Goal: Task Accomplishment & Management: Use online tool/utility

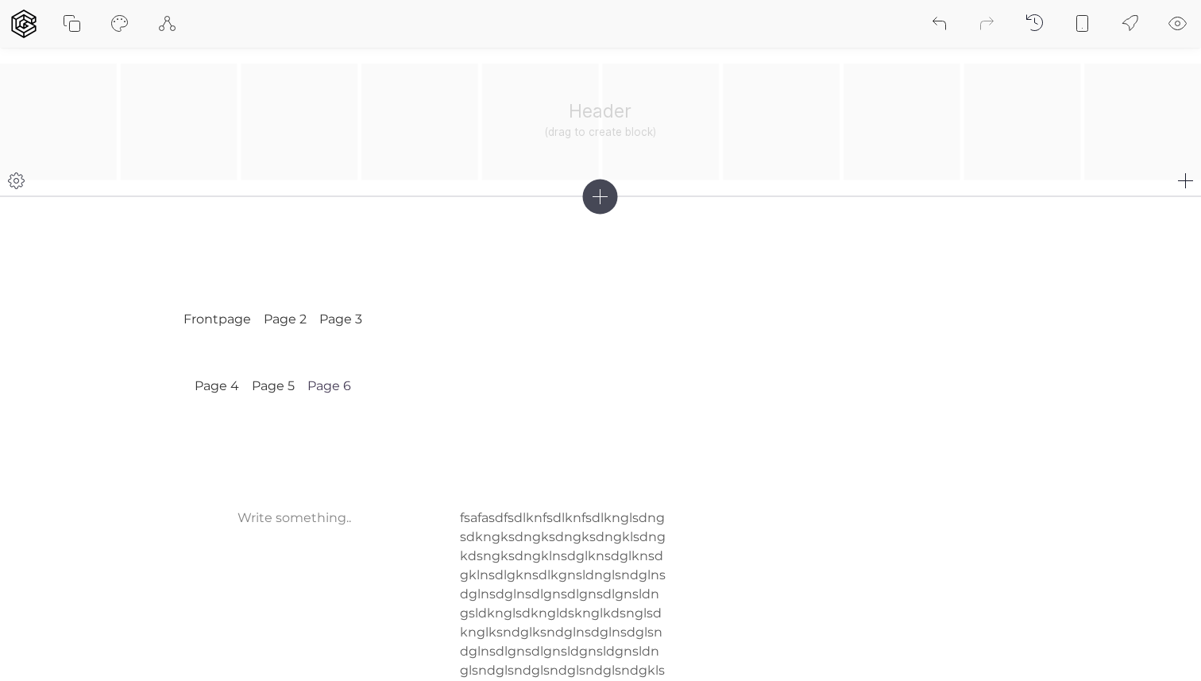
click at [570, 122] on div "Header (drag to create block)" at bounding box center [600, 122] width 1201 height 117
click at [1192, 178] on icon at bounding box center [1186, 180] width 19 height 19
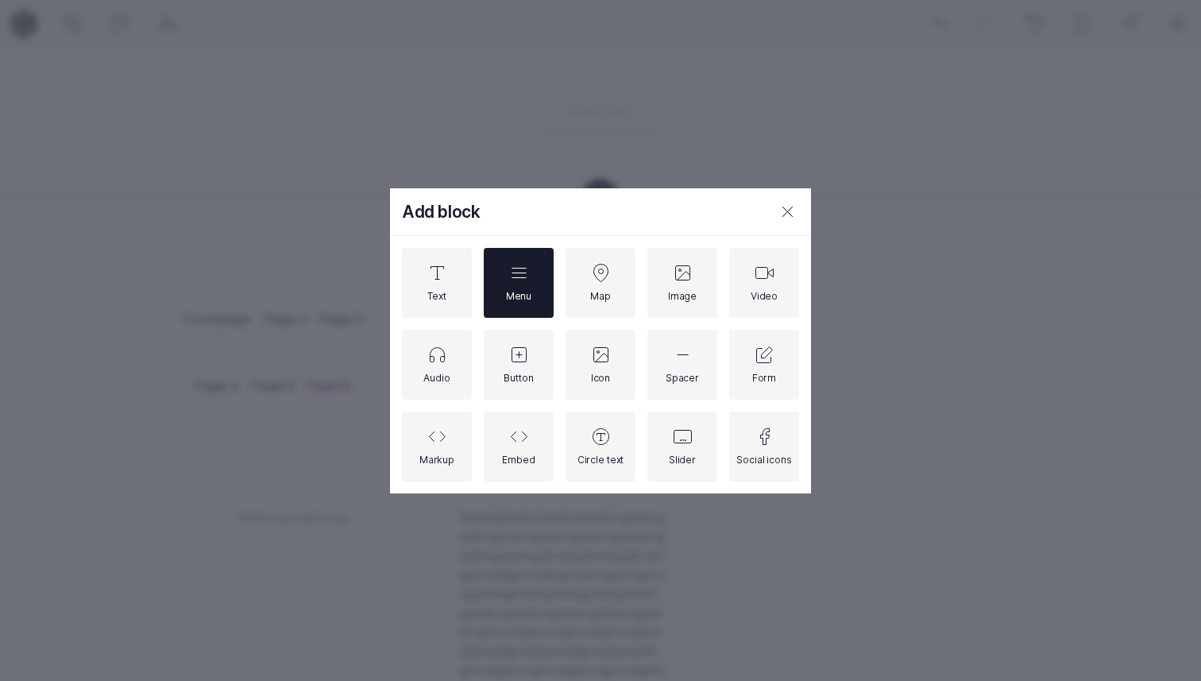
click at [512, 290] on div "Menu" at bounding box center [518, 296] width 25 height 12
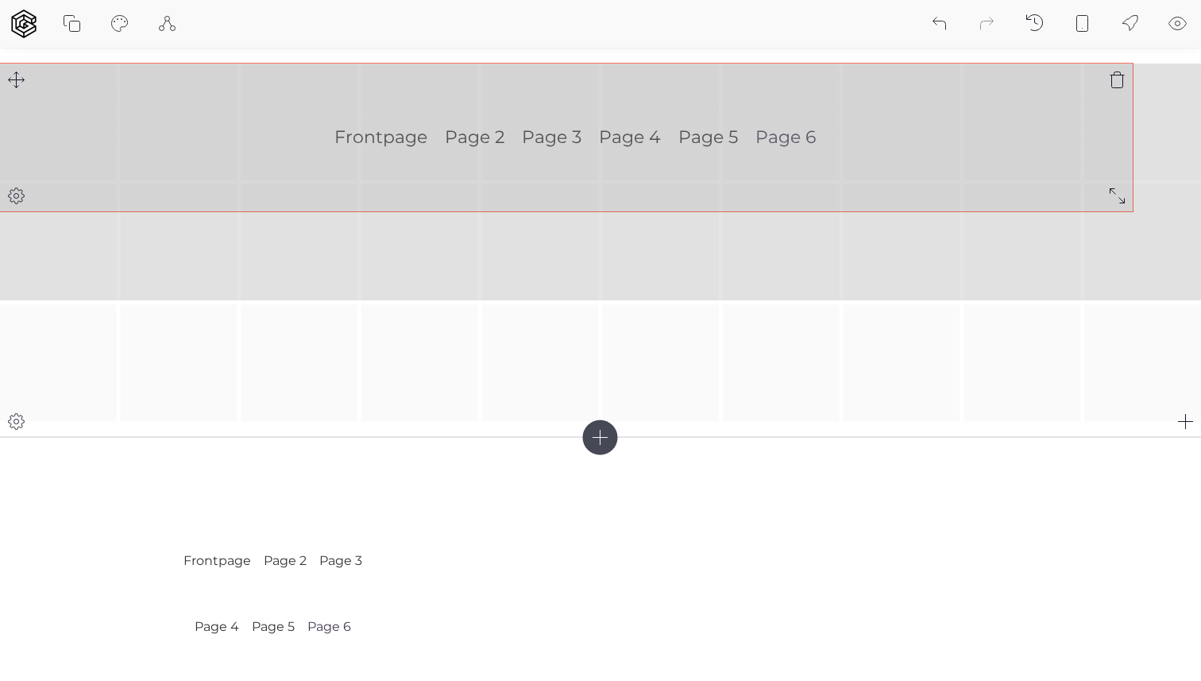
click at [1109, 190] on div "Frontpage Page 2 Page 3 Page 4 Page 5 Page 6" at bounding box center [600, 243] width 1201 height 358
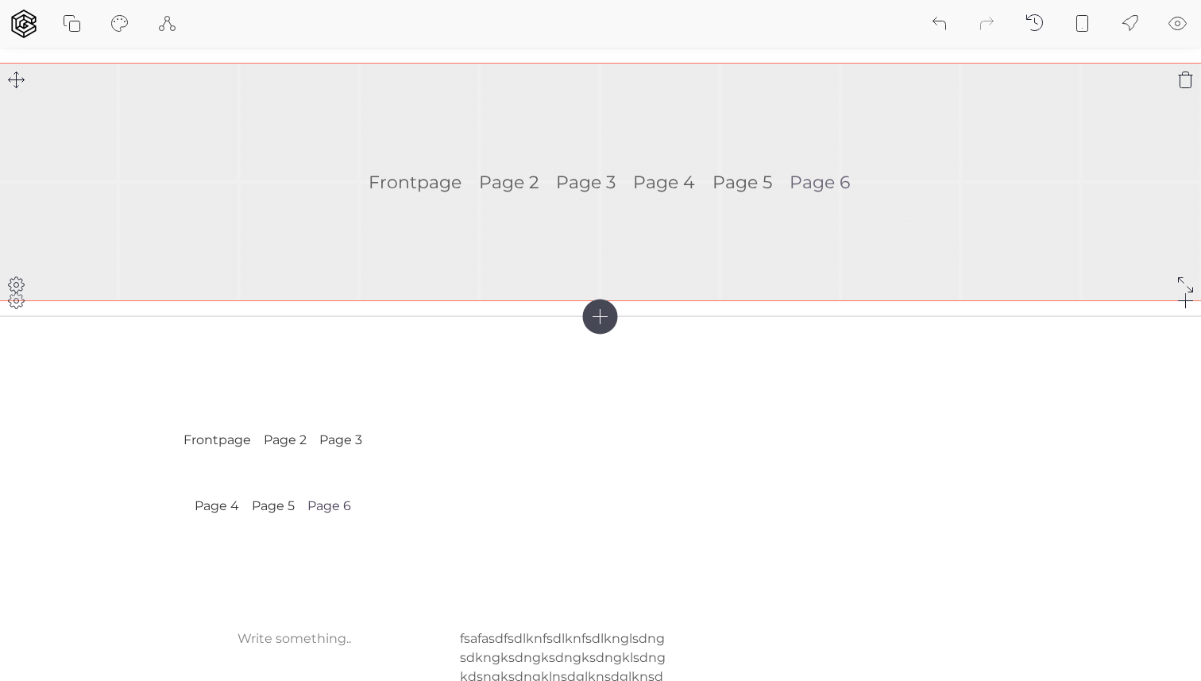
click at [21, 300] on div at bounding box center [16, 285] width 32 height 32
select select "center"
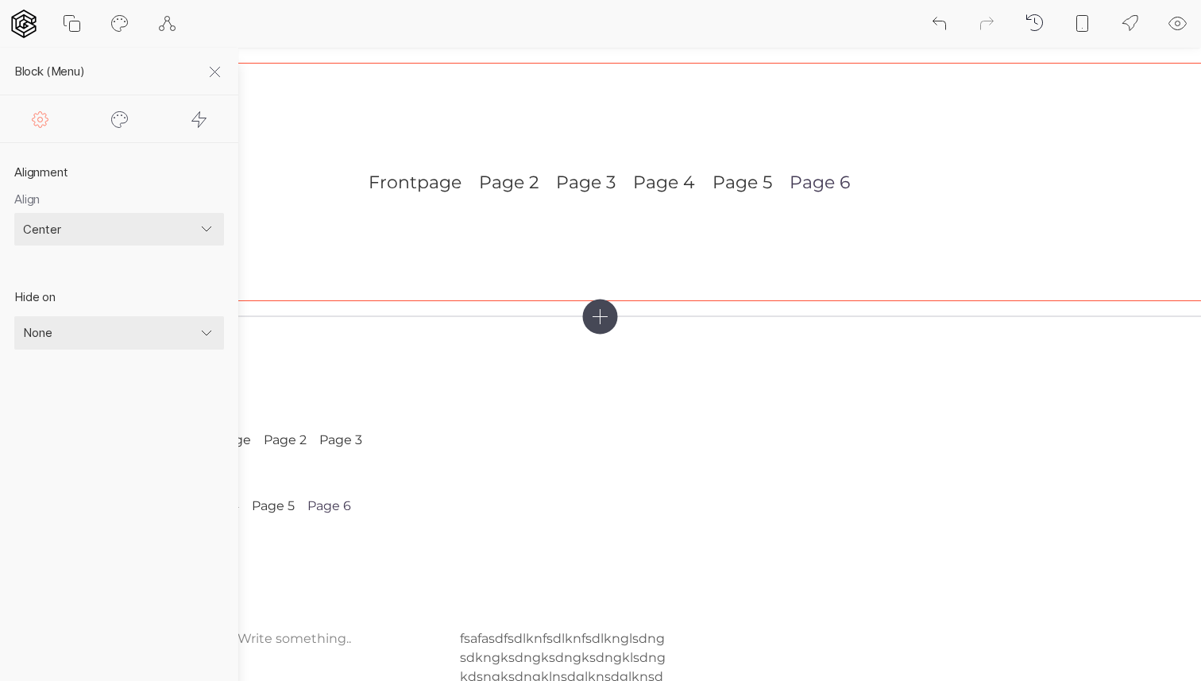
click at [114, 119] on icon at bounding box center [119, 119] width 19 height 19
select select "square"
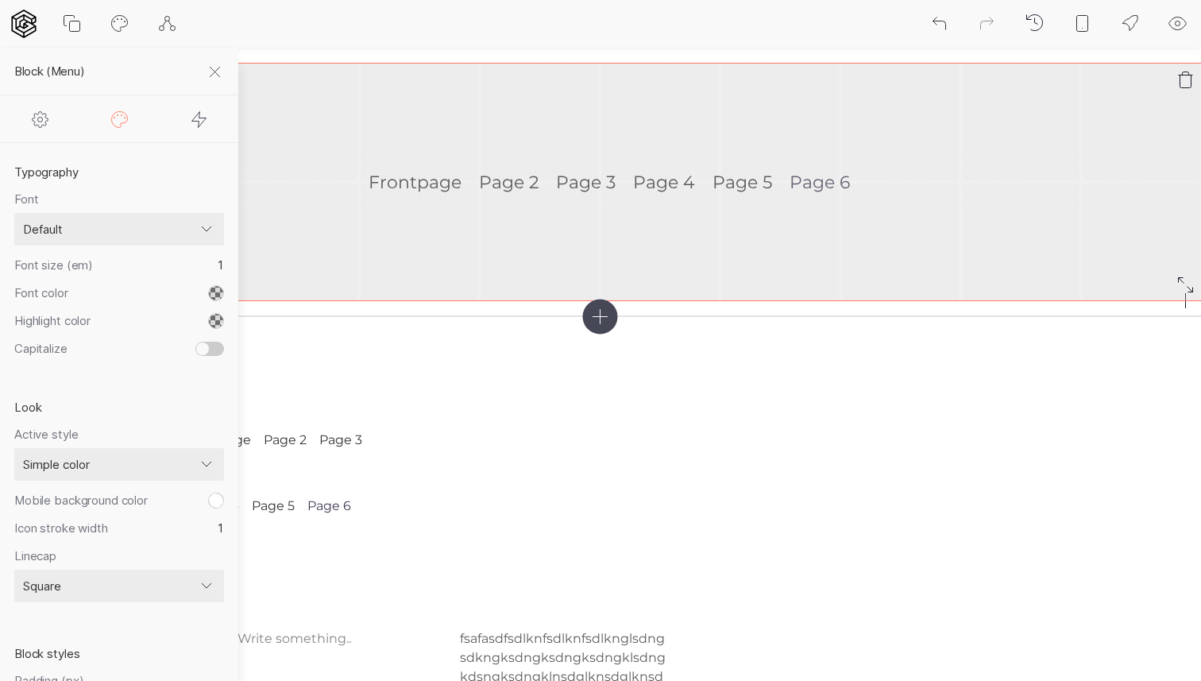
click at [763, 234] on ul "Frontpage Page 2 Page 3 Page 4 Page 5 Page 6" at bounding box center [600, 182] width 1201 height 237
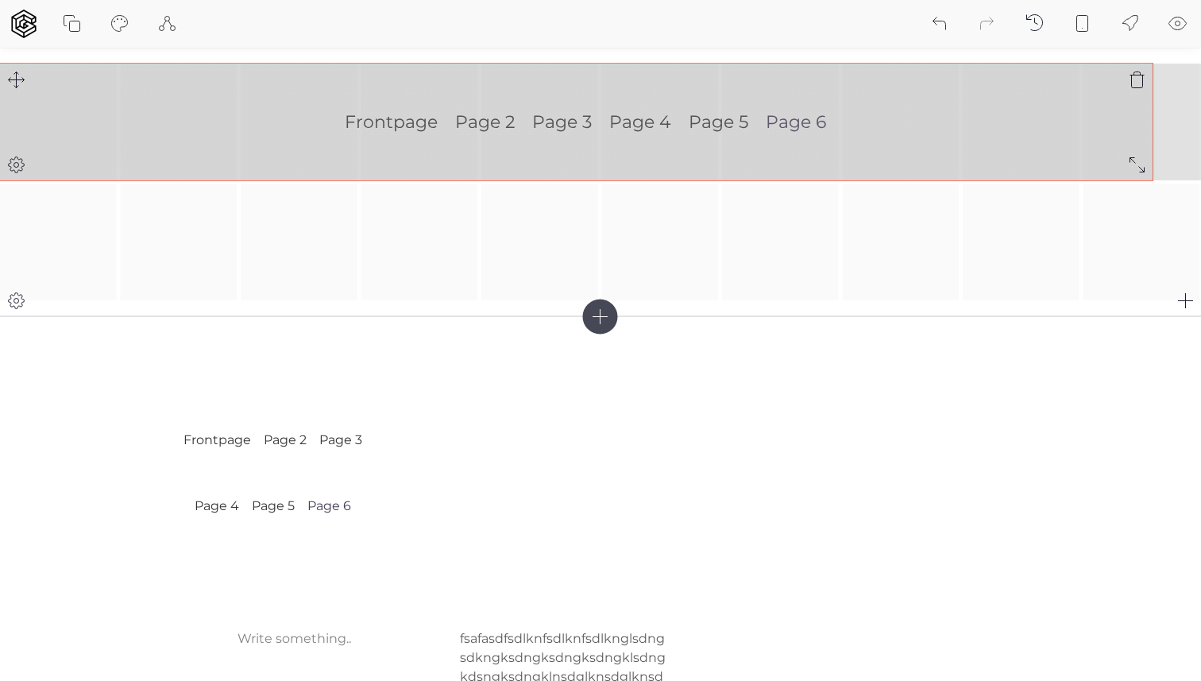
click at [1137, 158] on div "Frontpage Page 2 Page 3 Page 4 Page 5 Page 6" at bounding box center [600, 182] width 1201 height 237
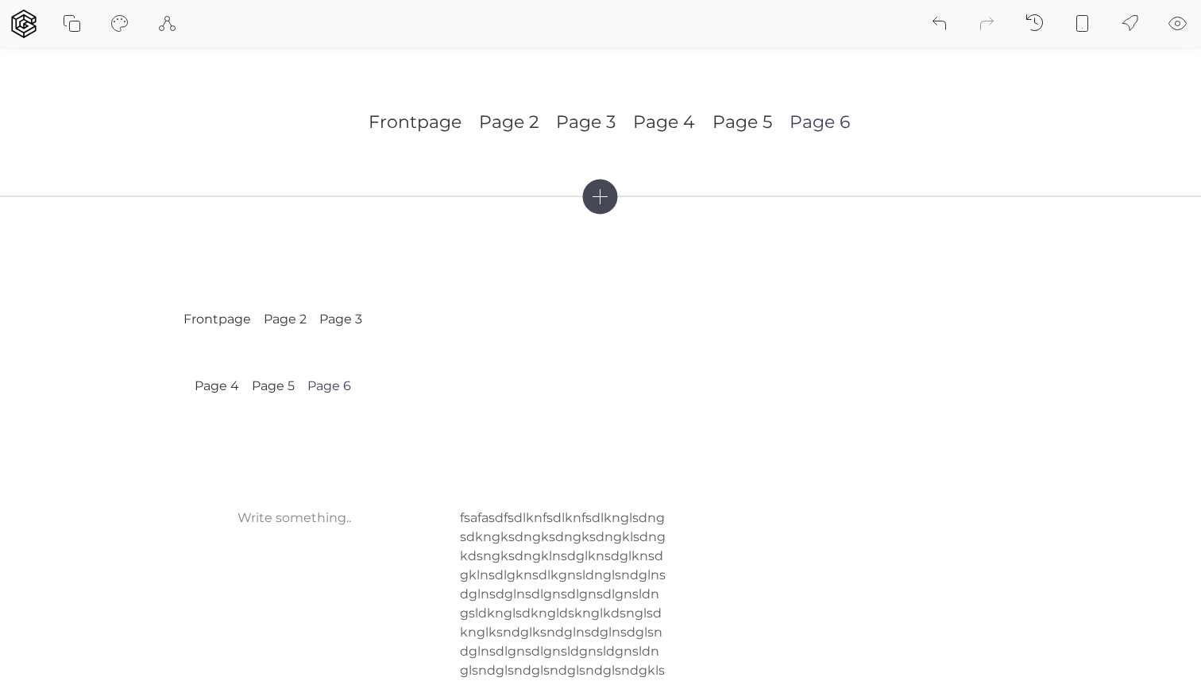
click at [1088, 28] on icon at bounding box center [1082, 24] width 11 height 16
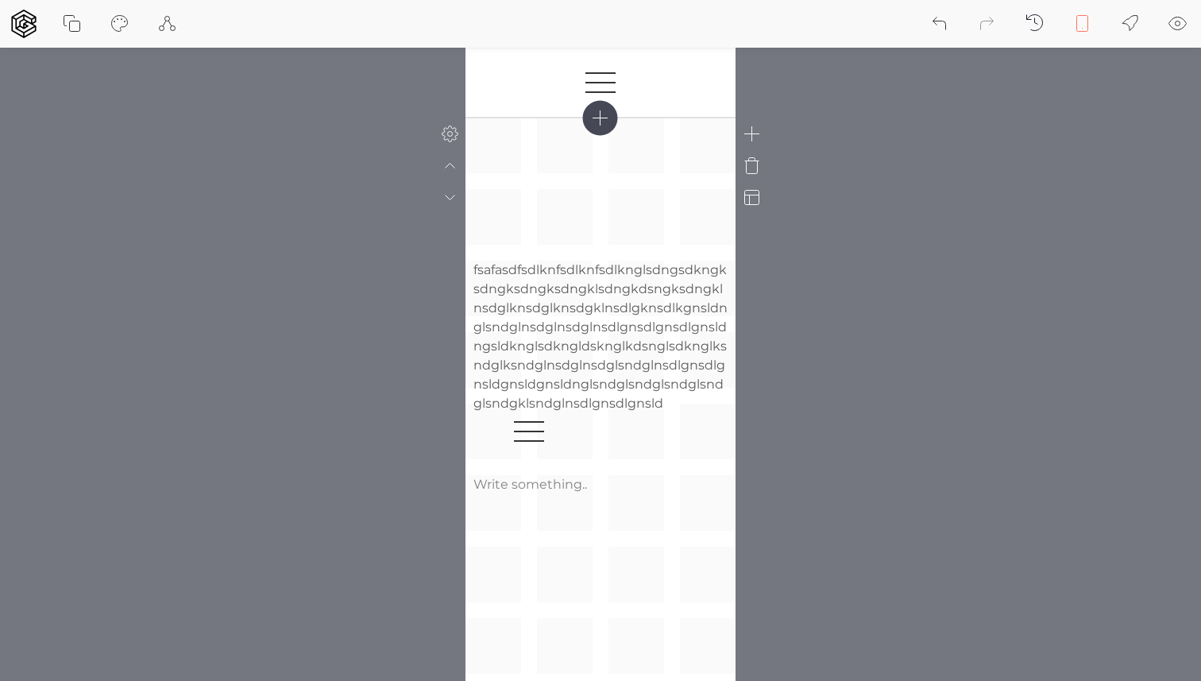
click at [641, 172] on div "fsafasdfsdlknfsdlknfsdlknglsdngsdkngksdngksdngksdngklsdngkdsngksdngklnsdglknsdg…" at bounding box center [601, 503] width 270 height 771
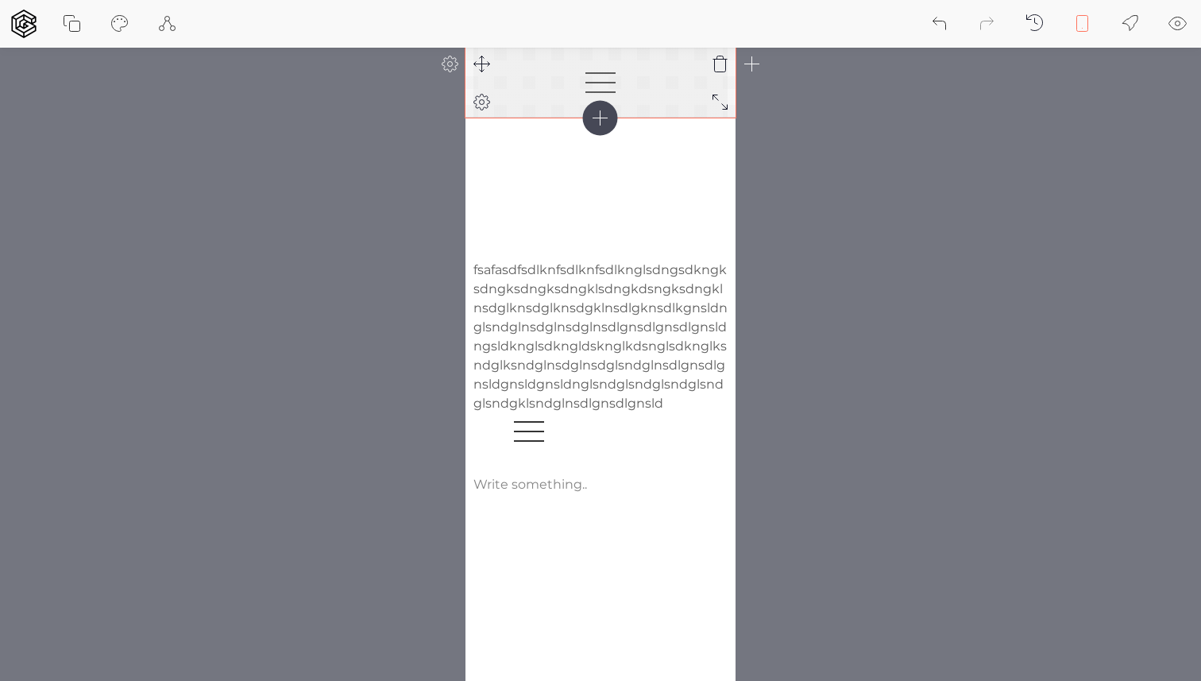
drag, startPoint x: 608, startPoint y: 82, endPoint x: 560, endPoint y: 64, distance: 51.1
click at [560, 64] on div at bounding box center [601, 83] width 254 height 70
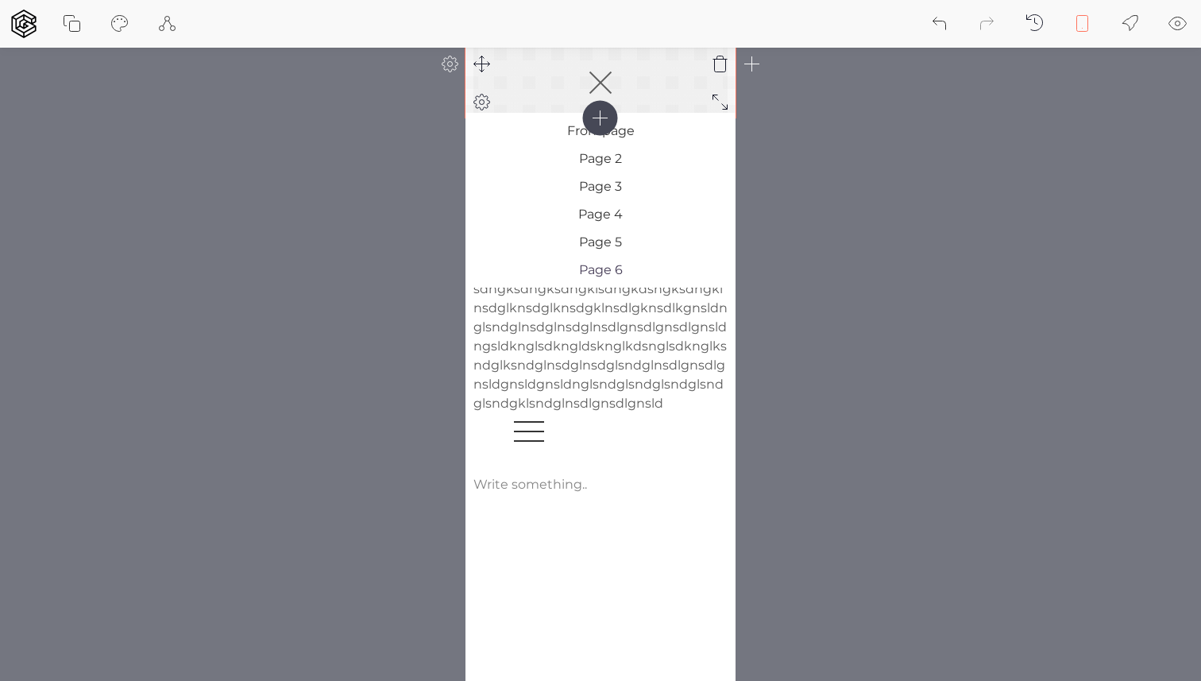
click at [592, 69] on icon at bounding box center [601, 83] width 38 height 38
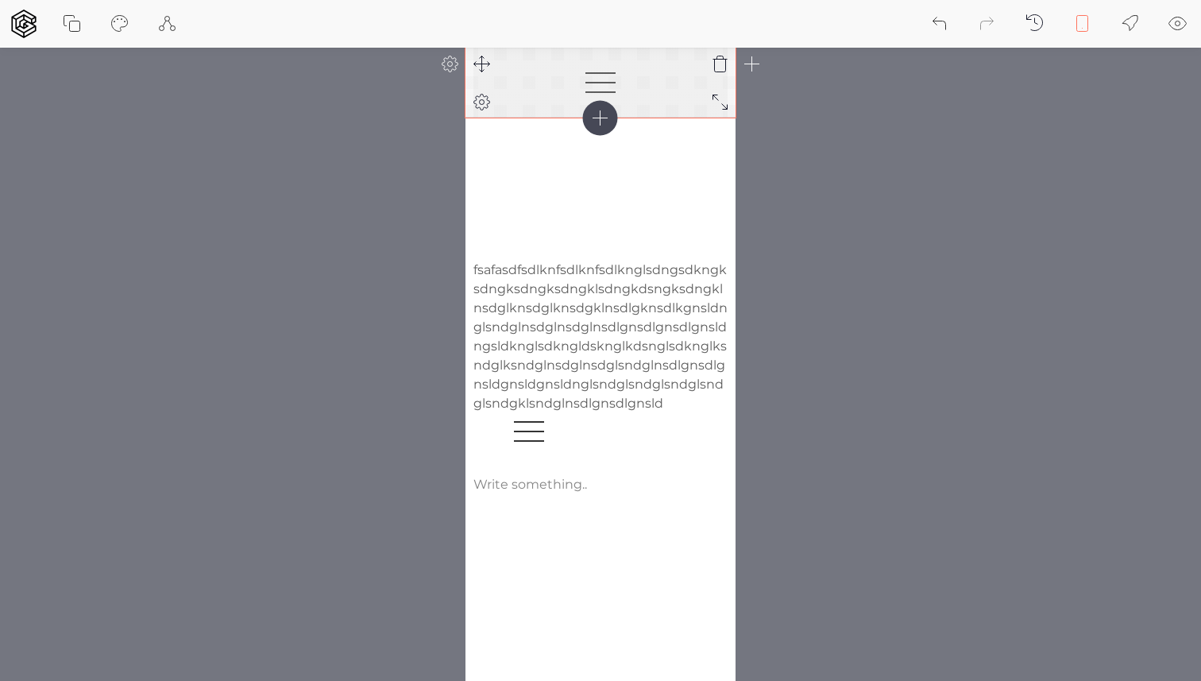
click at [597, 79] on icon at bounding box center [601, 83] width 38 height 38
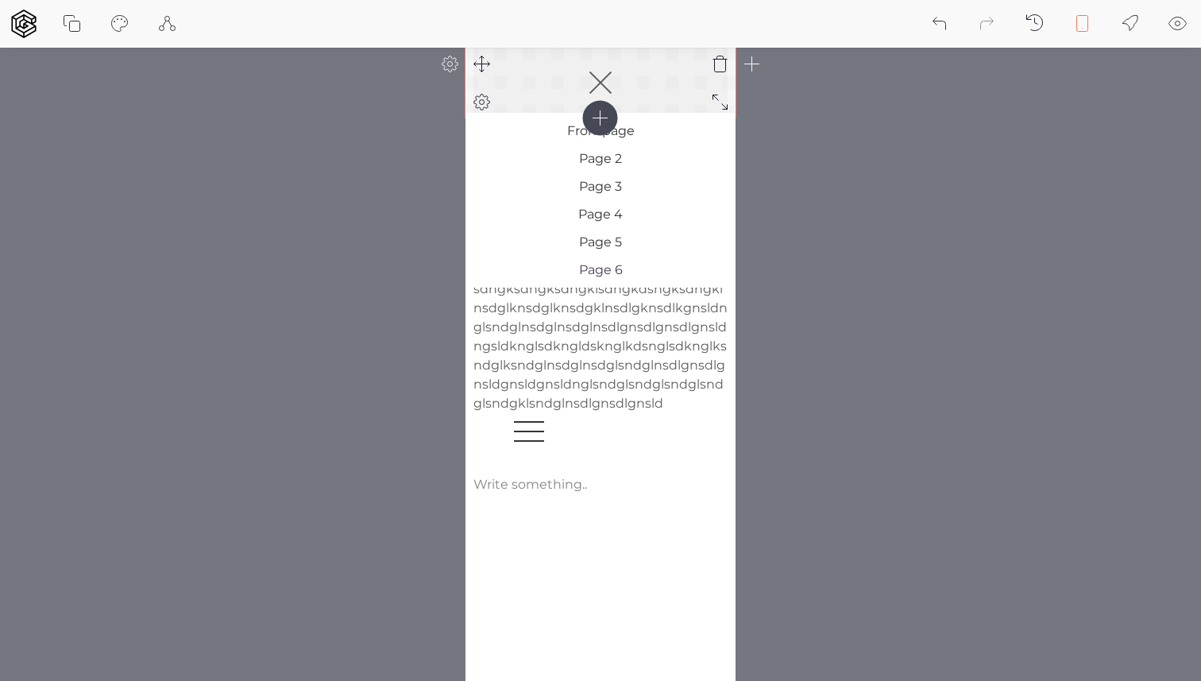
click at [597, 79] on line at bounding box center [600, 82] width 20 height 20
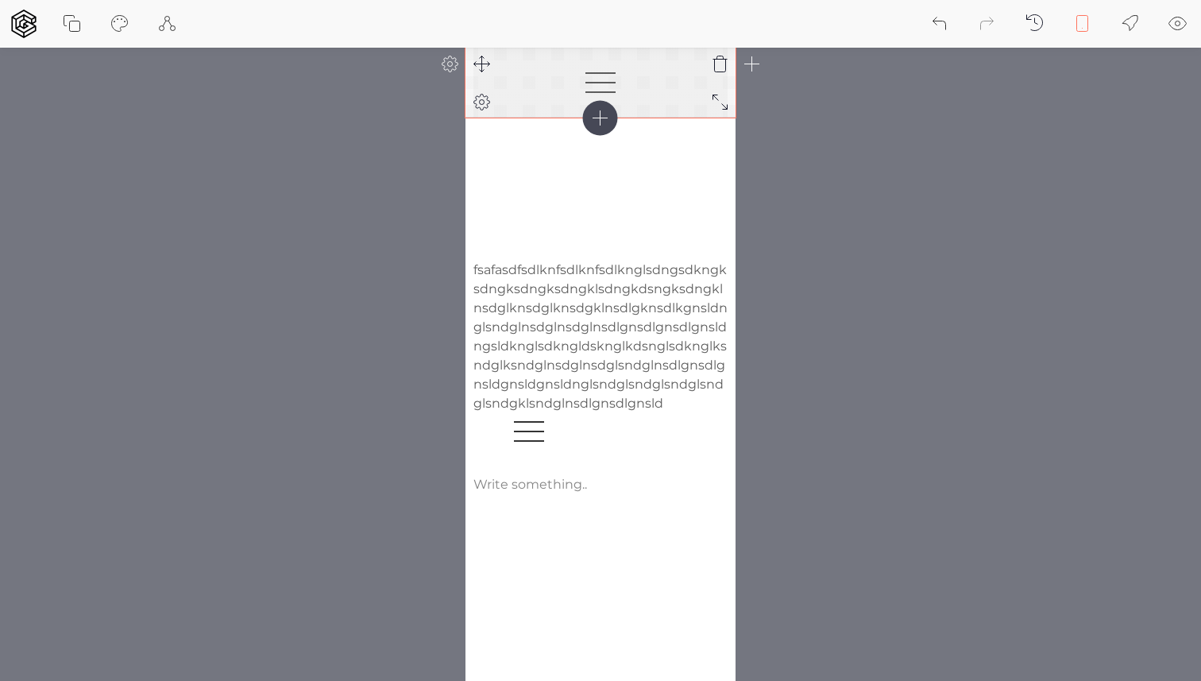
click at [483, 100] on icon at bounding box center [482, 102] width 5 height 5
select select "center"
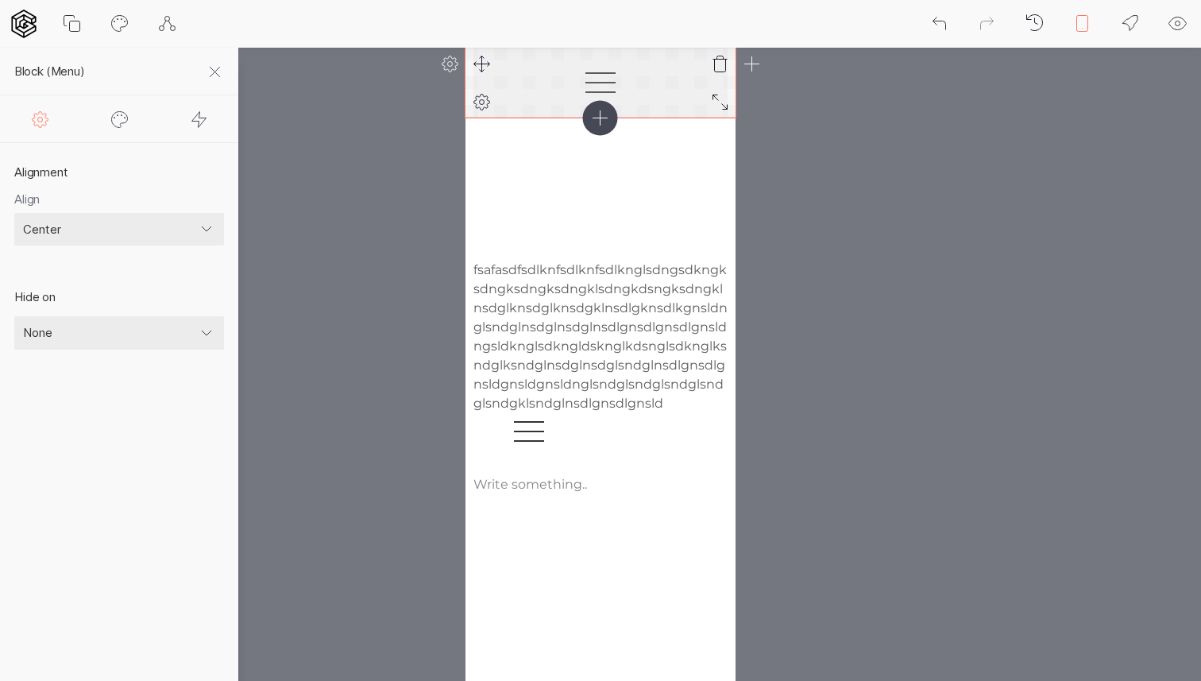
click at [483, 100] on icon at bounding box center [482, 102] width 5 height 5
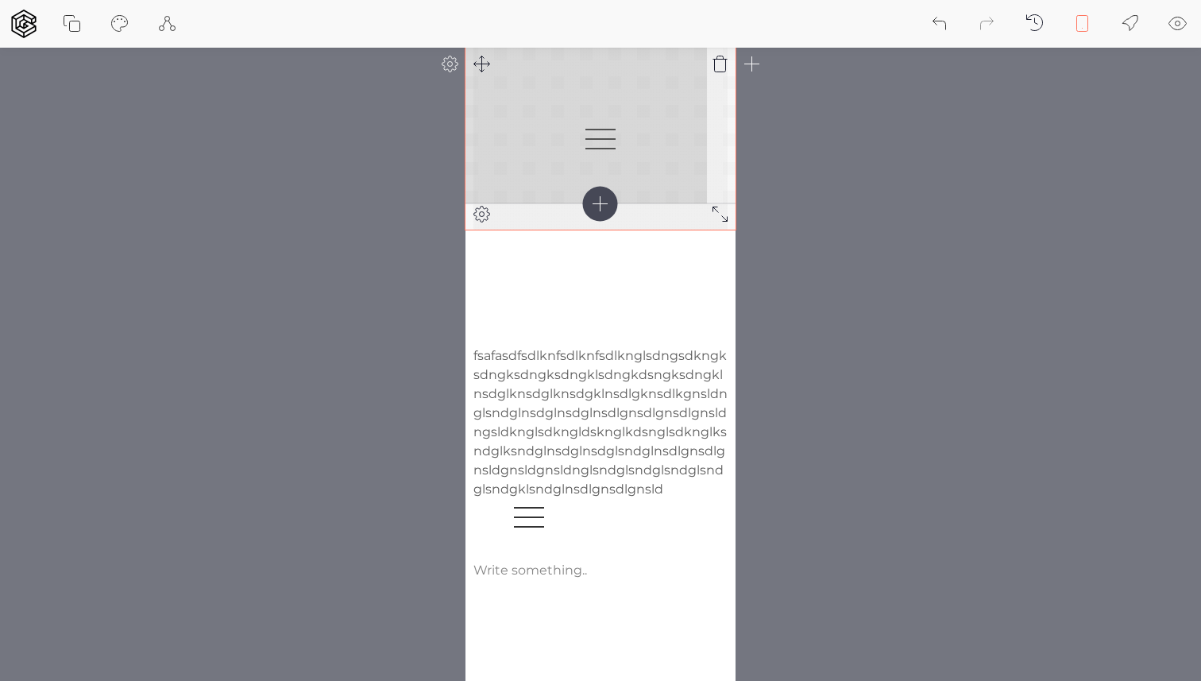
click at [719, 217] on icon at bounding box center [720, 214] width 19 height 19
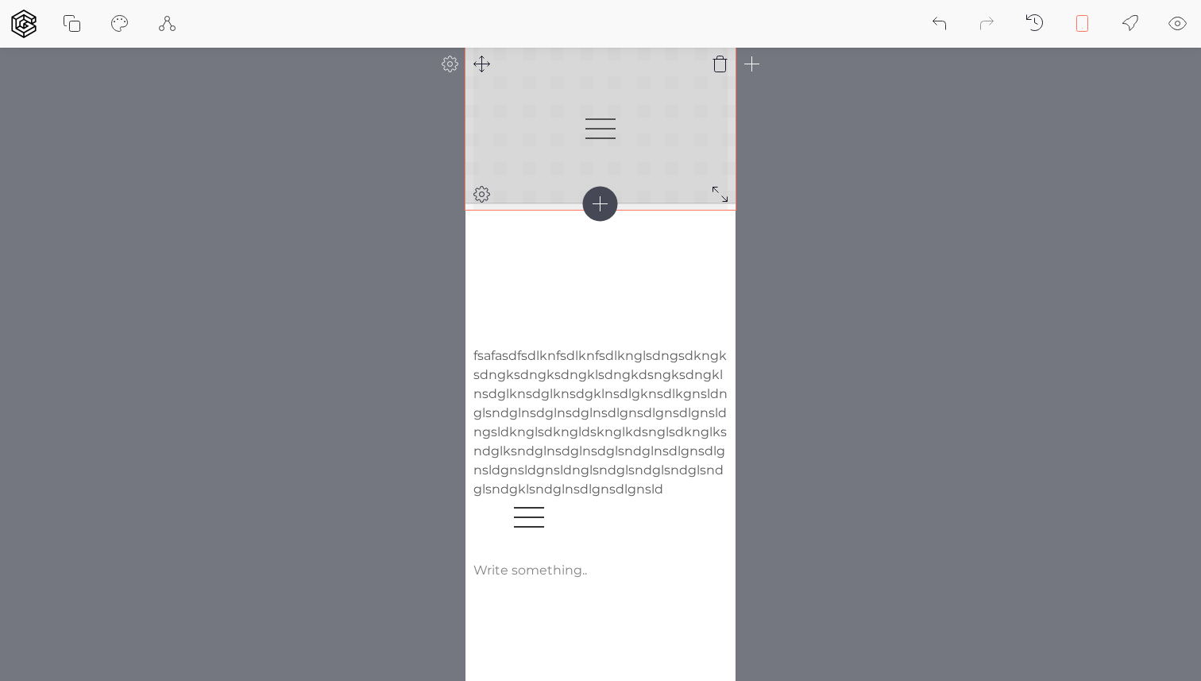
click at [739, 198] on div "The editor is not availabe on mobile yet.. sorry 😢 Copy section Site settings S…" at bounding box center [600, 491] width 1201 height 982
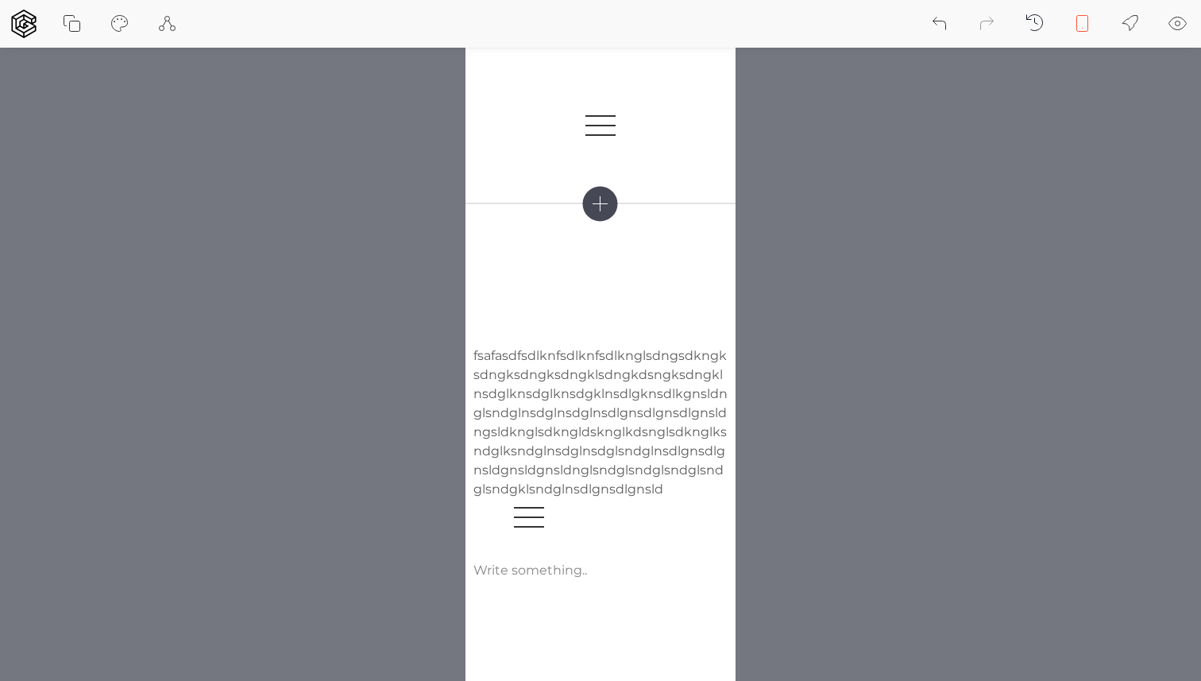
click at [1082, 26] on icon at bounding box center [1082, 23] width 19 height 19
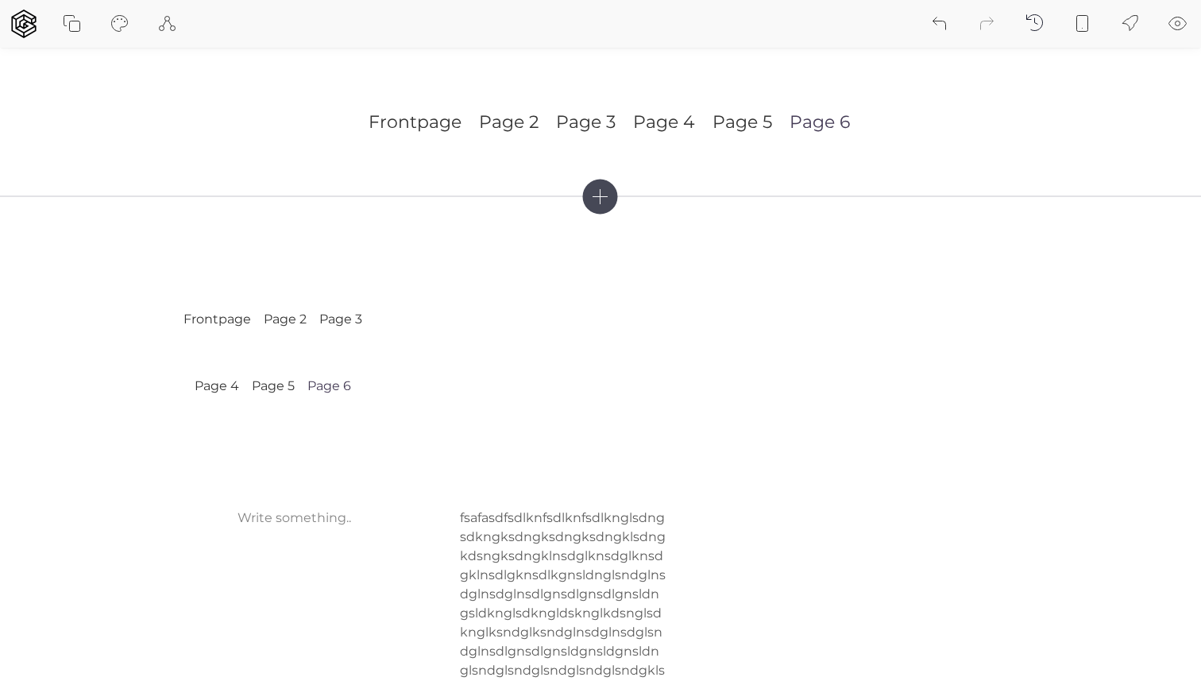
click at [1081, 19] on icon at bounding box center [1082, 23] width 19 height 19
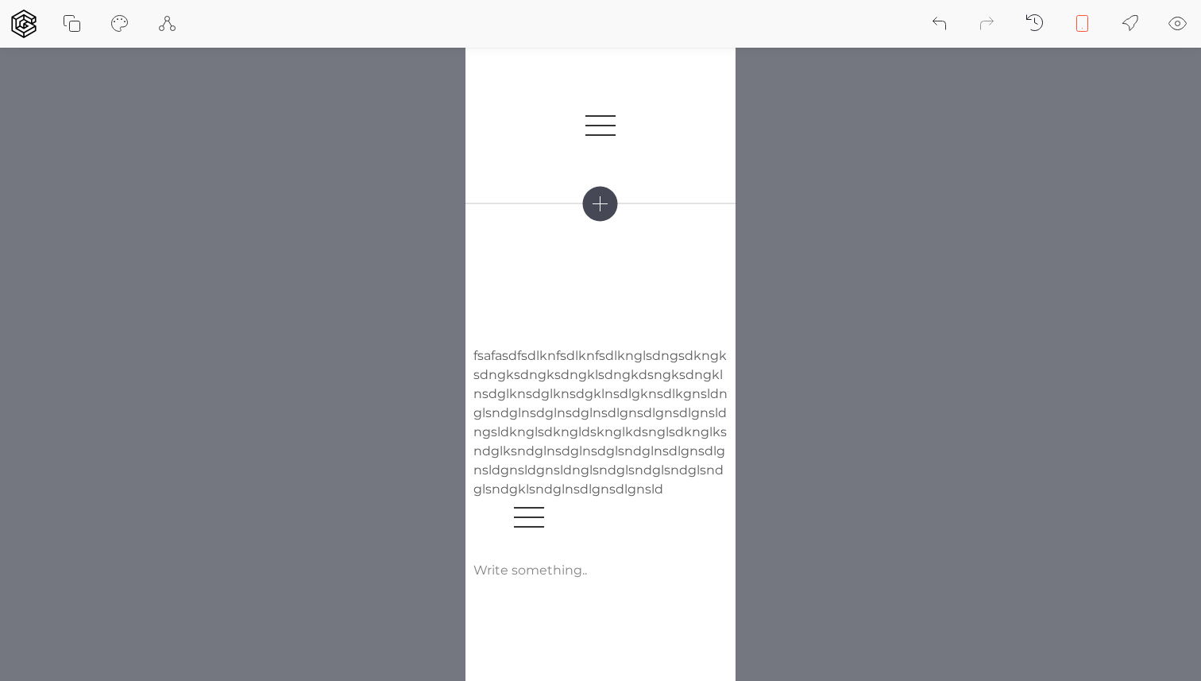
click at [1084, 16] on icon at bounding box center [1082, 23] width 19 height 19
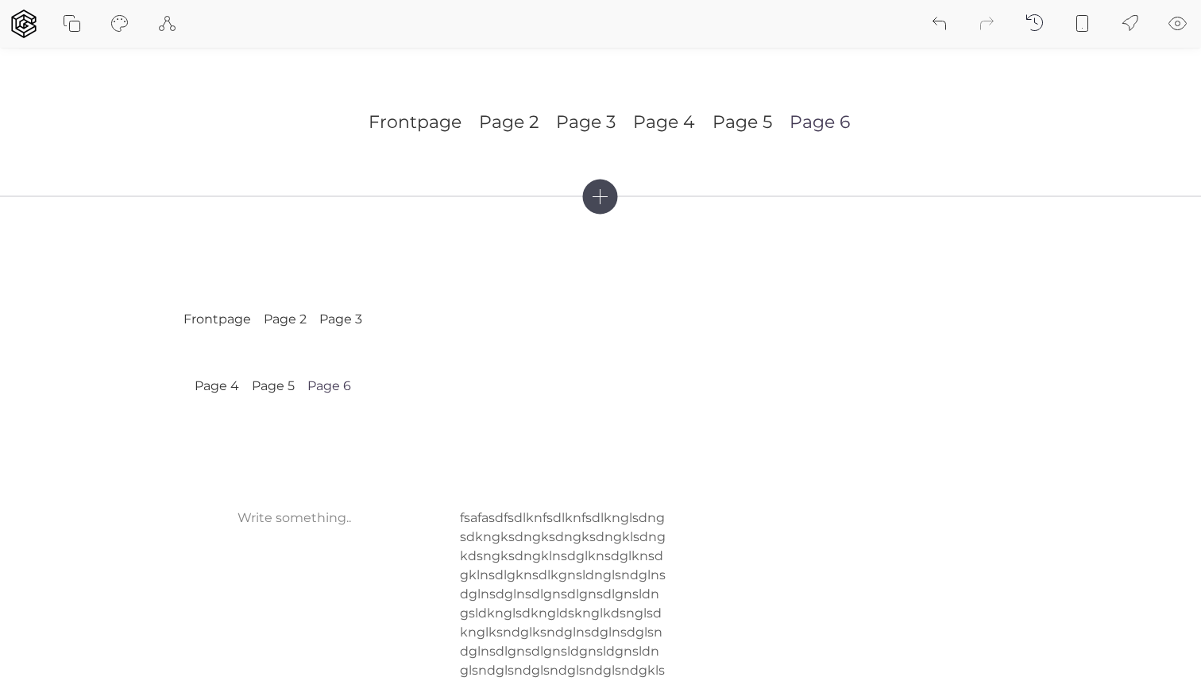
click at [1088, 21] on icon at bounding box center [1082, 24] width 11 height 16
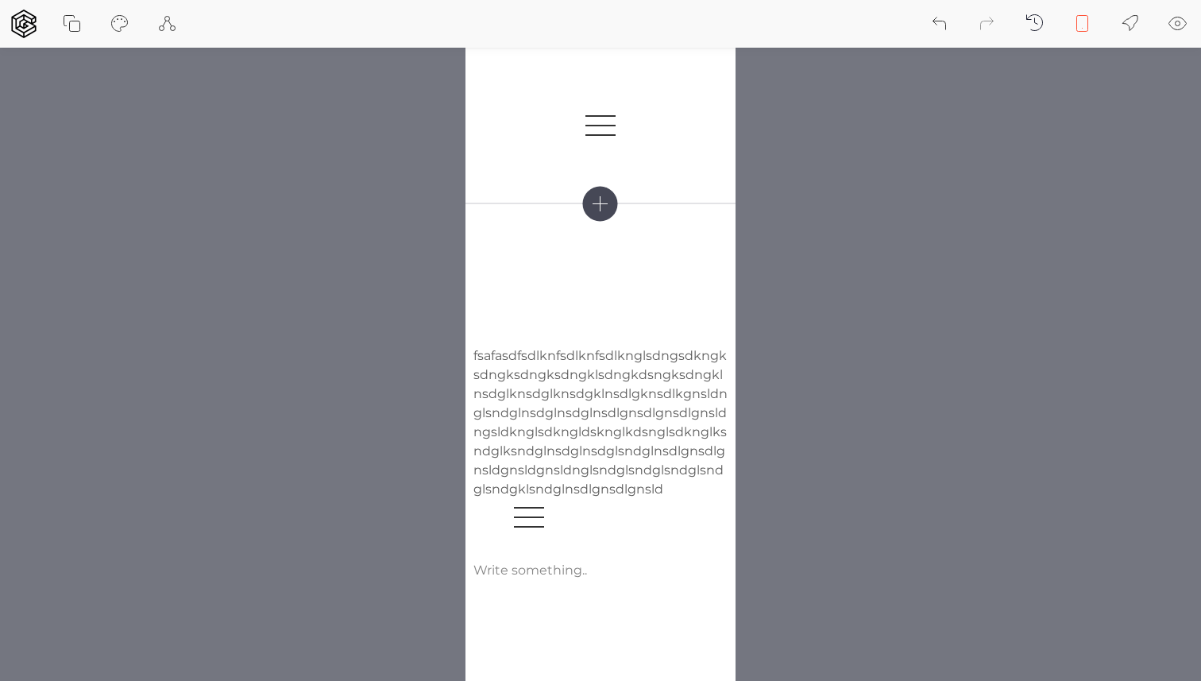
click at [1085, 22] on icon at bounding box center [1082, 23] width 19 height 19
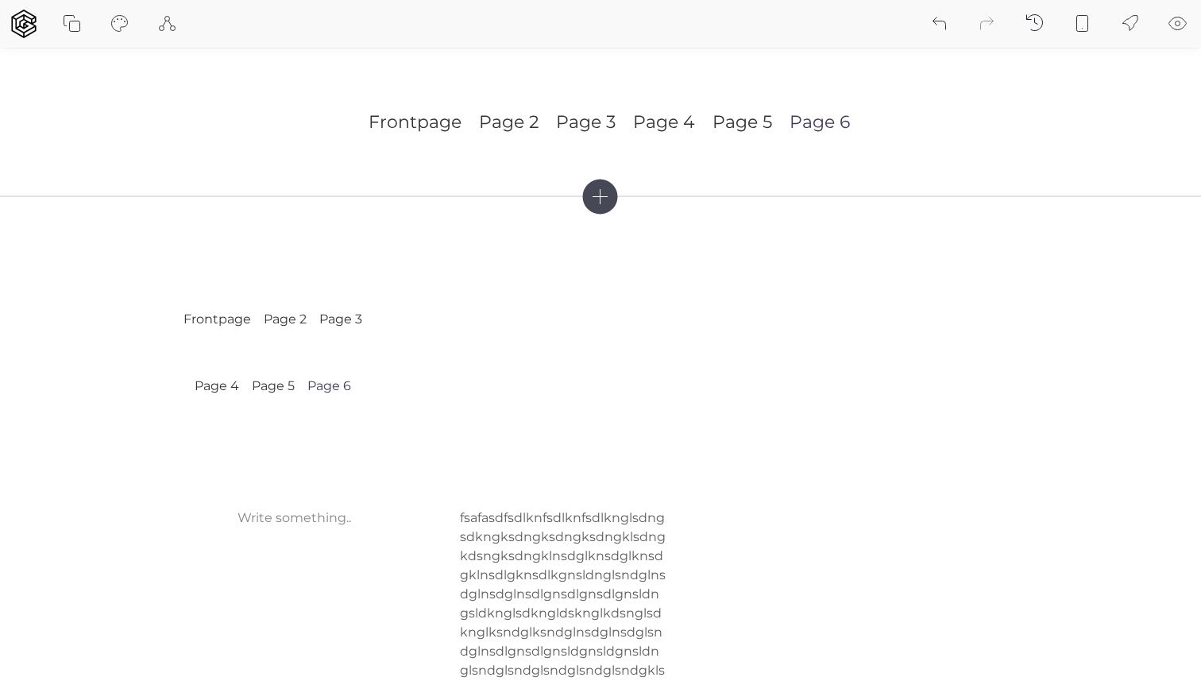
click at [671, 33] on div "Site settings Start guided tour Read documentation Back to dashboard" at bounding box center [457, 24] width 915 height 48
